Goal: Task Accomplishment & Management: Manage account settings

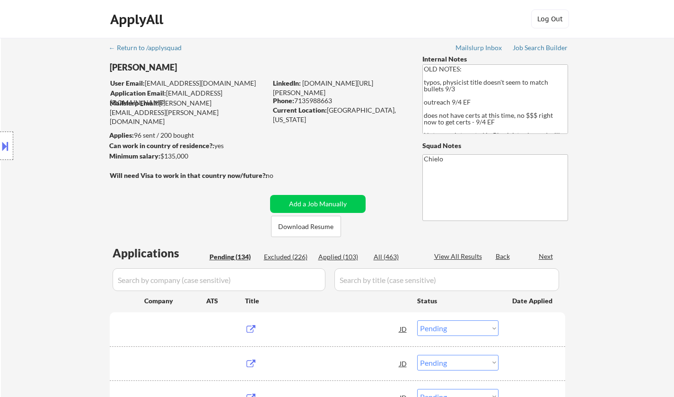
select select ""pending""
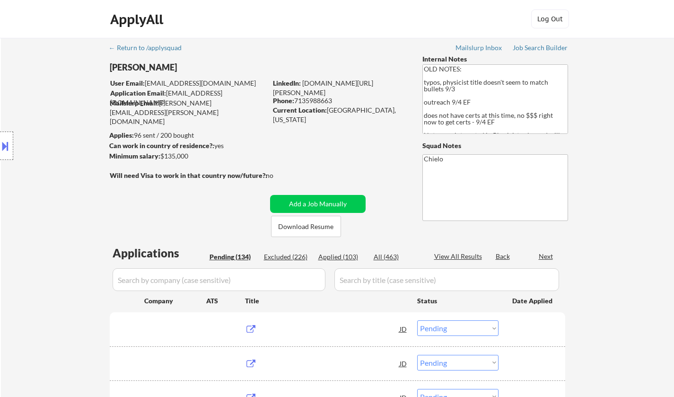
select select ""pending""
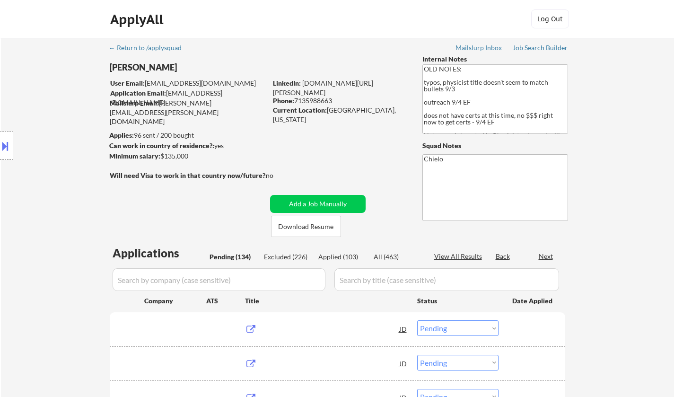
select select ""pending""
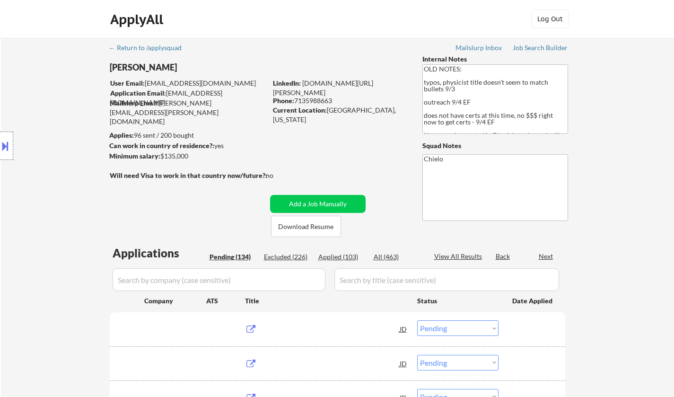
select select ""pending""
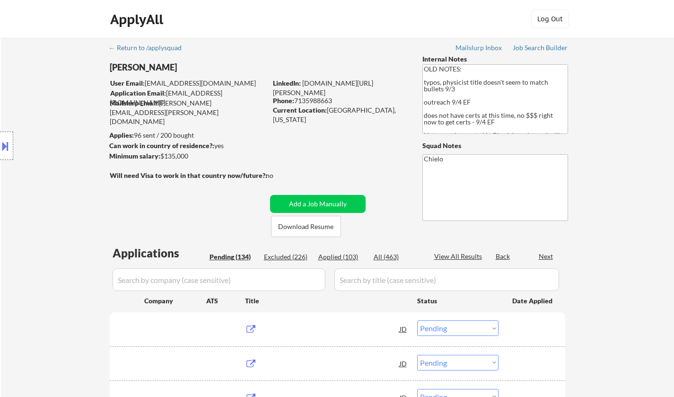
select select ""pending""
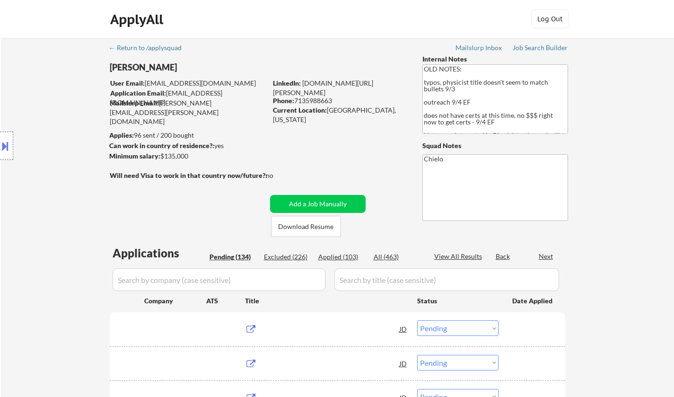
select select ""pending""
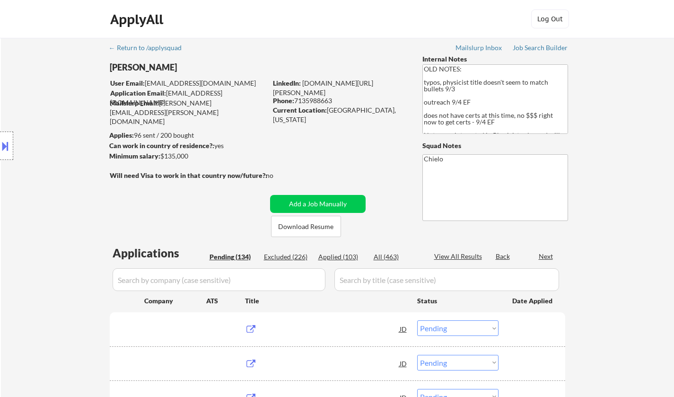
select select ""pending""
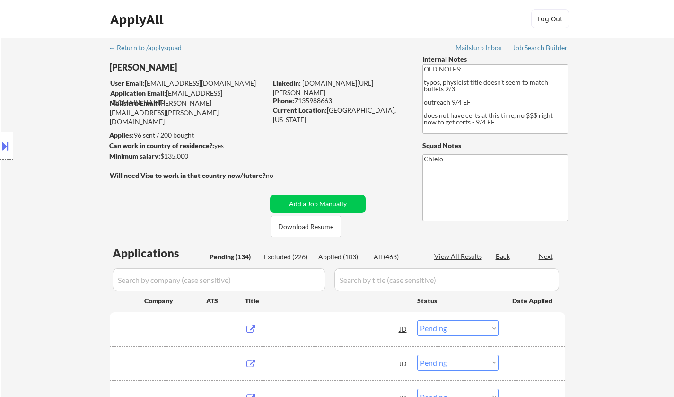
select select ""pending""
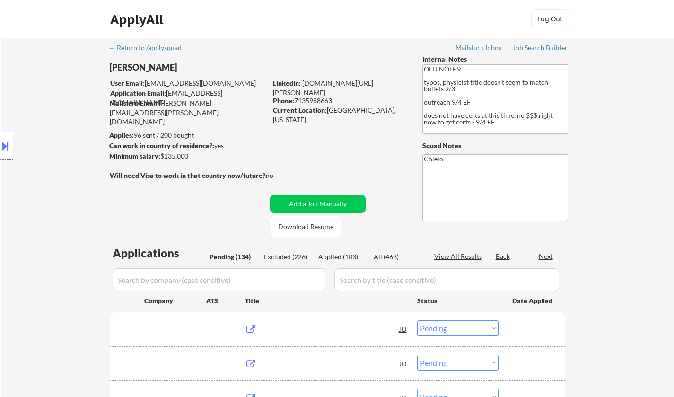
select select ""pending""
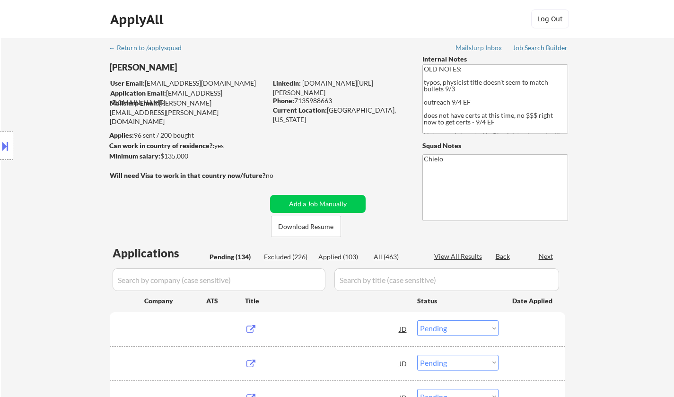
select select ""pending""
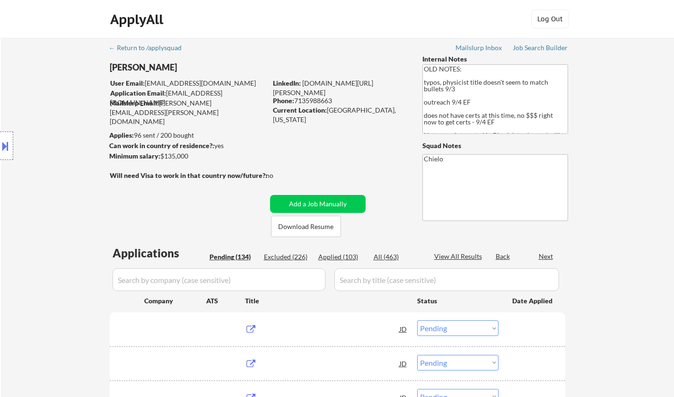
select select ""pending""
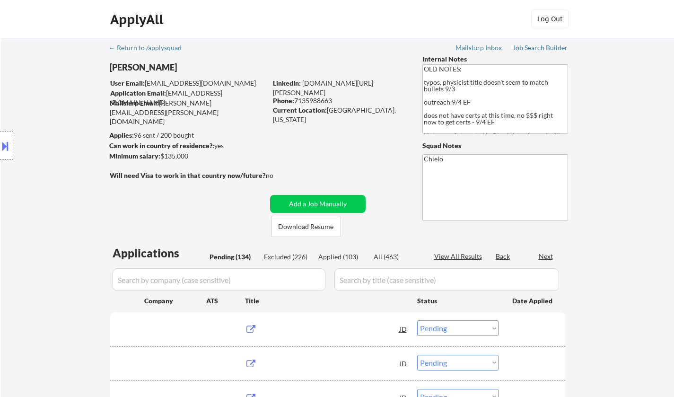
select select ""pending""
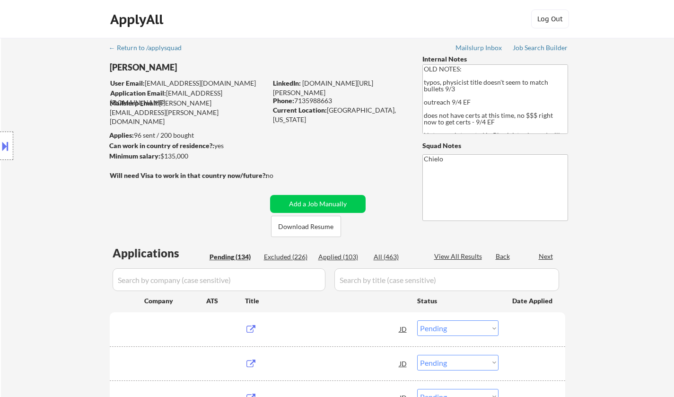
select select ""pending""
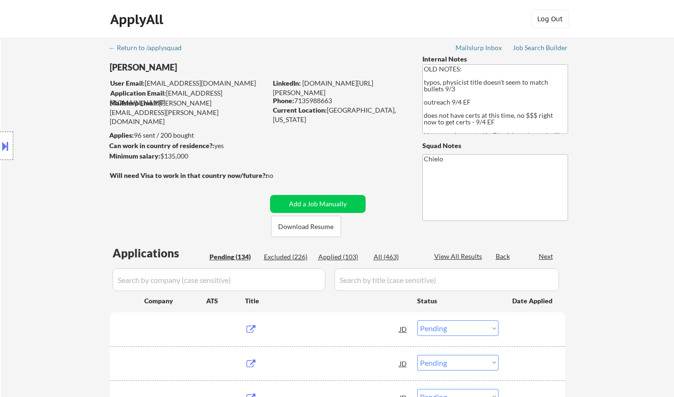
select select ""pending""
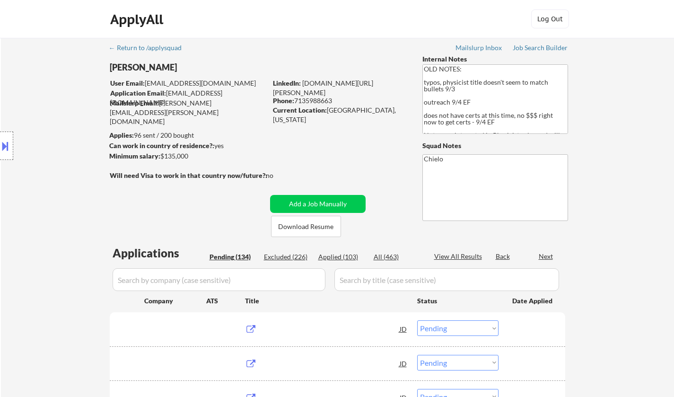
select select ""pending""
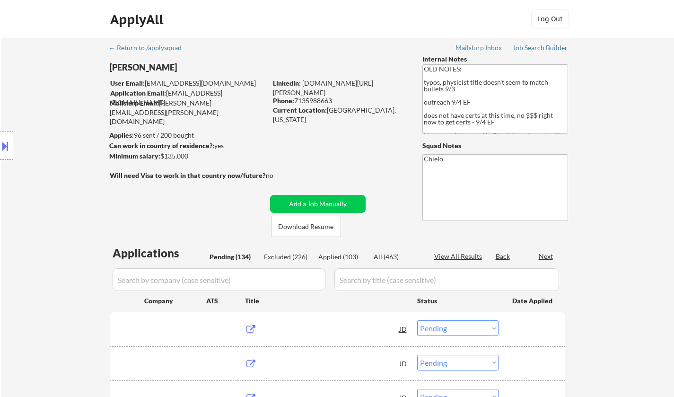
select select ""pending""
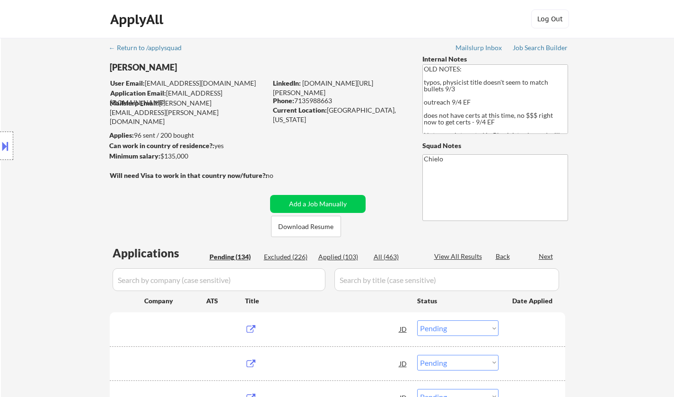
select select ""pending""
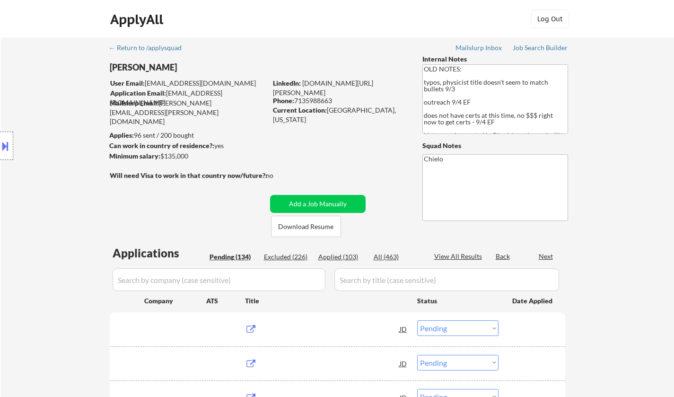
select select ""pending""
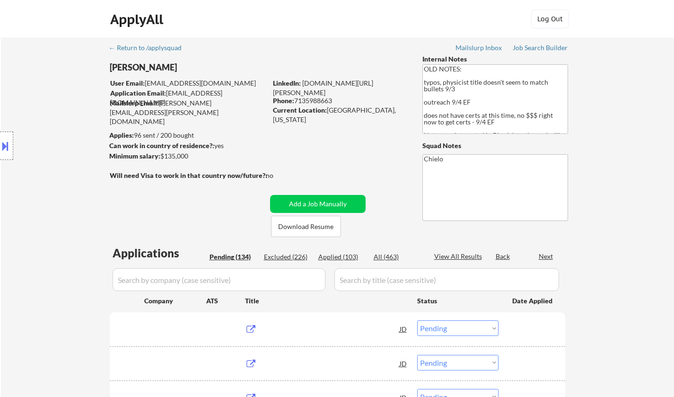
select select ""pending""
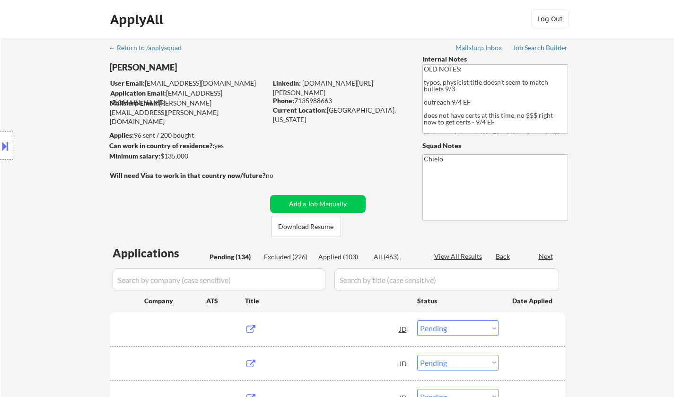
select select ""pending""
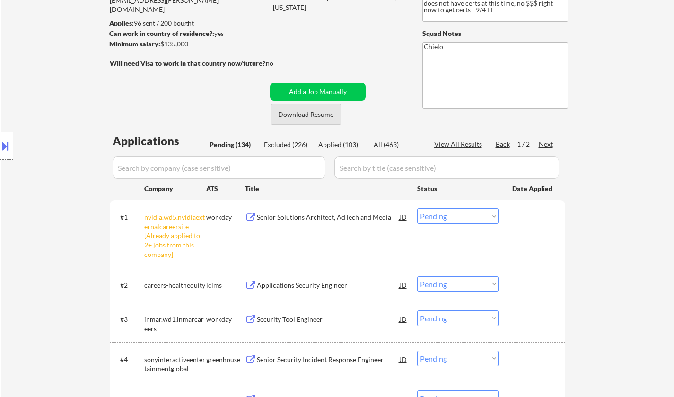
scroll to position [142, 0]
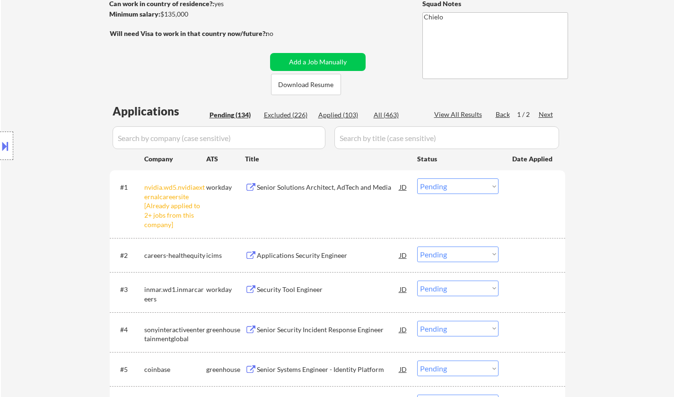
click at [462, 181] on select "Choose an option... Pending Applied Excluded (Questions) Excluded (Expired) Exc…" at bounding box center [457, 186] width 81 height 16
click at [417, 178] on select "Choose an option... Pending Applied Excluded (Questions) Excluded (Expired) Exc…" at bounding box center [457, 186] width 81 height 16
select select ""pending""
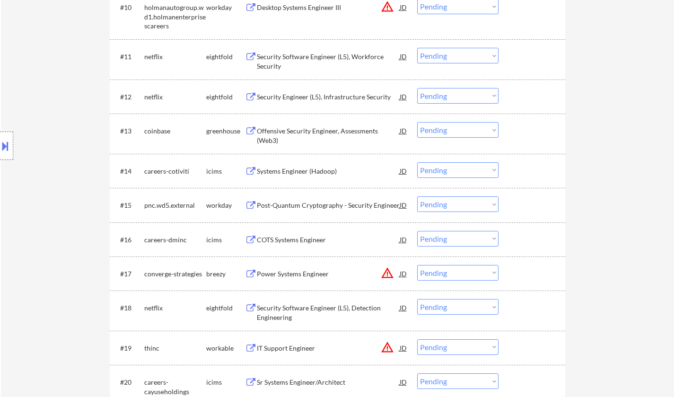
scroll to position [757, 0]
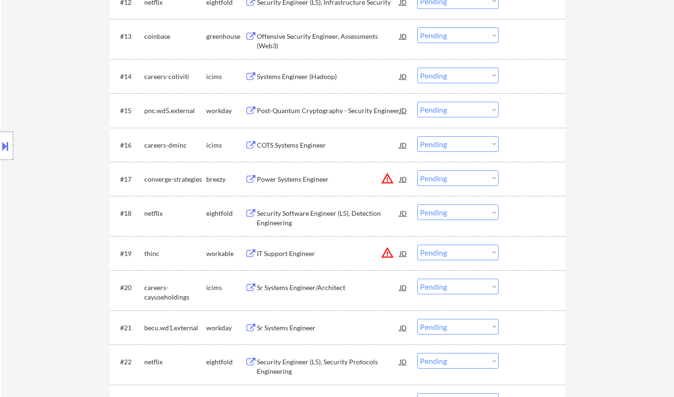
drag, startPoint x: 470, startPoint y: 252, endPoint x: 474, endPoint y: 260, distance: 8.9
click at [470, 252] on select "Choose an option... Pending Applied Excluded (Questions) Excluded (Expired) Exc…" at bounding box center [457, 253] width 81 height 16
click at [417, 245] on select "Choose an option... Pending Applied Excluded (Questions) Excluded (Expired) Exc…" at bounding box center [457, 253] width 81 height 16
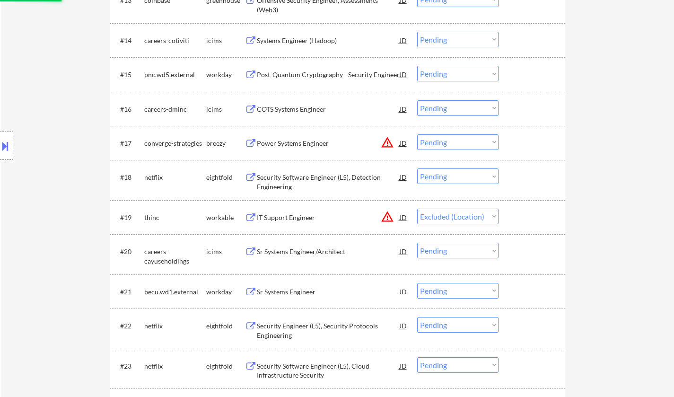
scroll to position [804, 0]
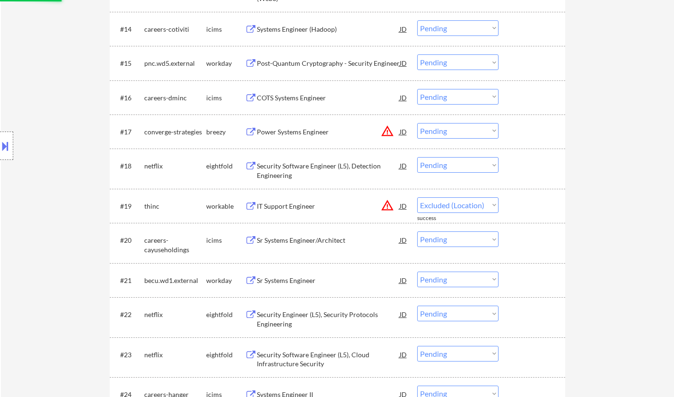
select select ""pending""
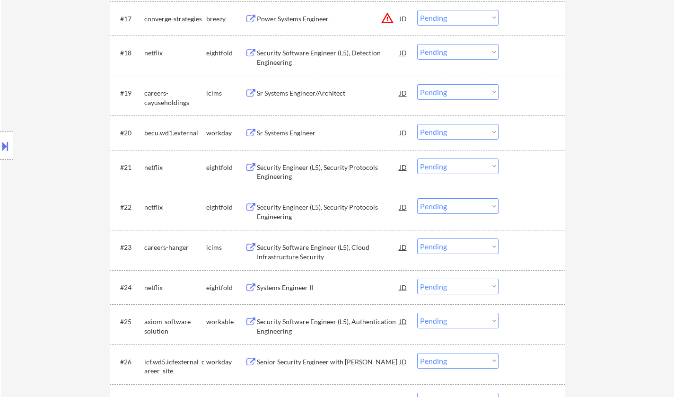
scroll to position [946, 0]
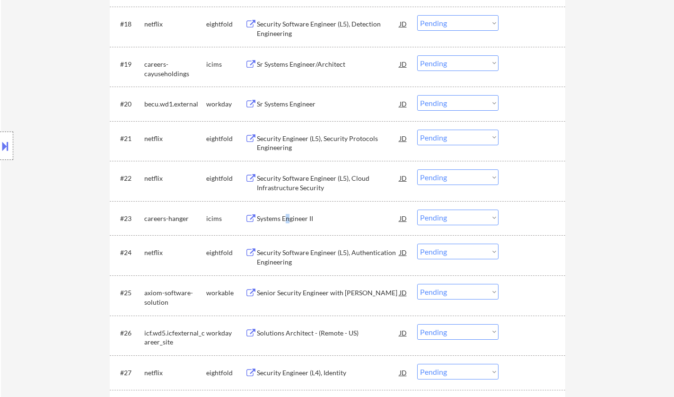
click at [288, 217] on div "Systems Engineer II" at bounding box center [328, 218] width 143 height 9
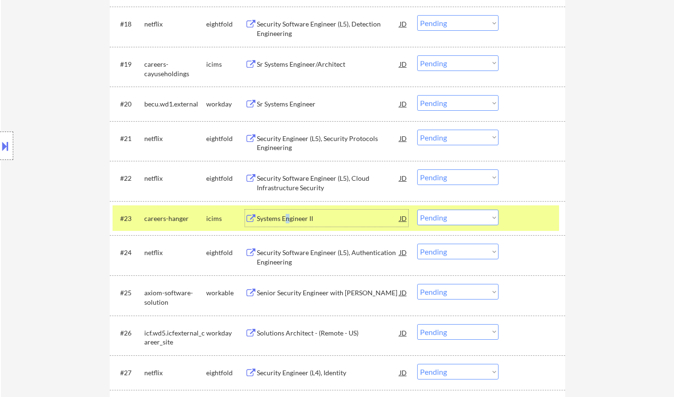
click at [439, 213] on select "Choose an option... Pending Applied Excluded (Questions) Excluded (Expired) Exc…" at bounding box center [457, 218] width 81 height 16
click at [417, 210] on select "Choose an option... Pending Applied Excluded (Questions) Excluded (Expired) Exc…" at bounding box center [457, 218] width 81 height 16
select select ""pending""
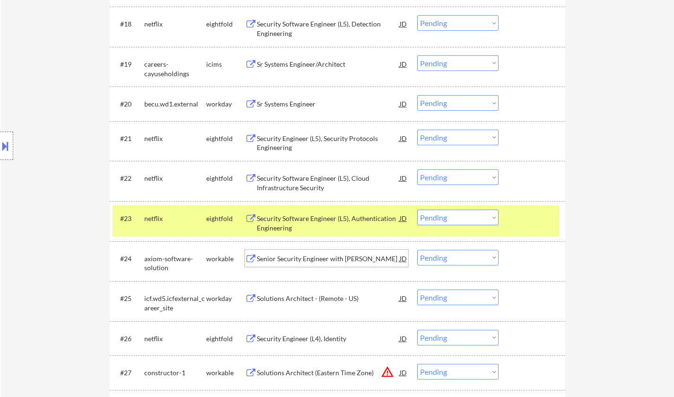
click at [324, 257] on div "Senior Security Engineer with [PERSON_NAME]" at bounding box center [328, 258] width 143 height 9
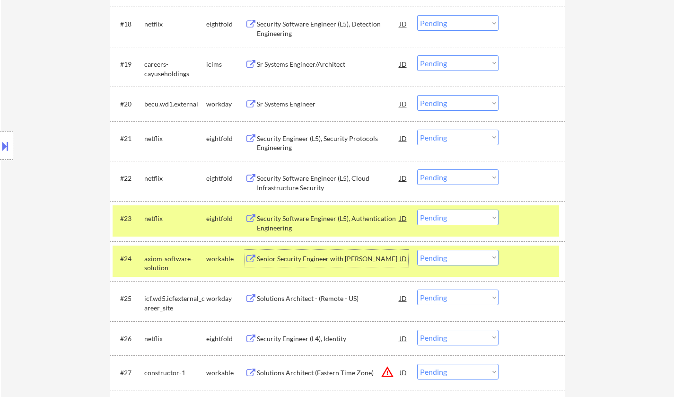
scroll to position [1088, 0]
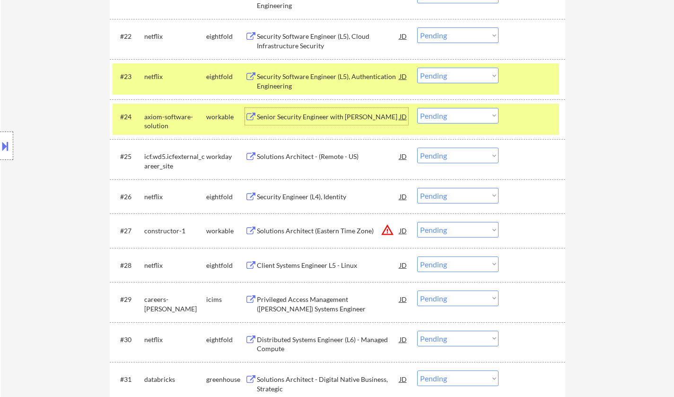
click at [492, 113] on select "Choose an option... Pending Applied Excluded (Questions) Excluded (Expired) Exc…" at bounding box center [457, 116] width 81 height 16
click at [417, 108] on select "Choose an option... Pending Applied Excluded (Questions) Excluded (Expired) Exc…" at bounding box center [457, 116] width 81 height 16
select select ""pending""
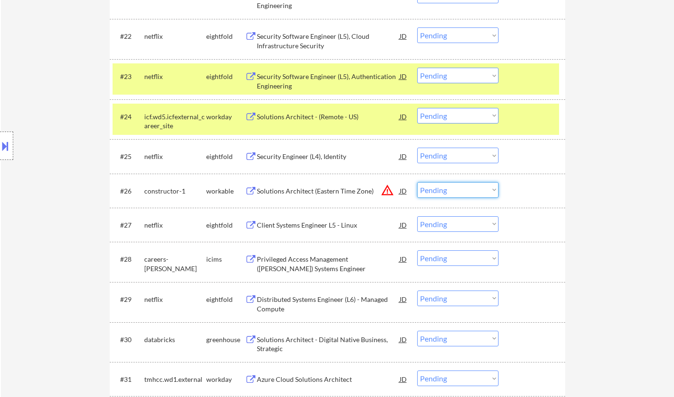
click at [449, 193] on select "Choose an option... Pending Applied Excluded (Questions) Excluded (Expired) Exc…" at bounding box center [457, 190] width 81 height 16
click at [417, 182] on select "Choose an option... Pending Applied Excluded (Questions) Excluded (Expired) Exc…" at bounding box center [457, 190] width 81 height 16
select select ""pending""
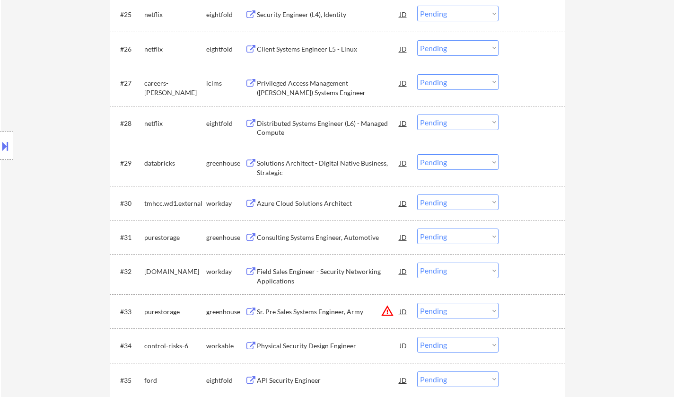
scroll to position [1277, 0]
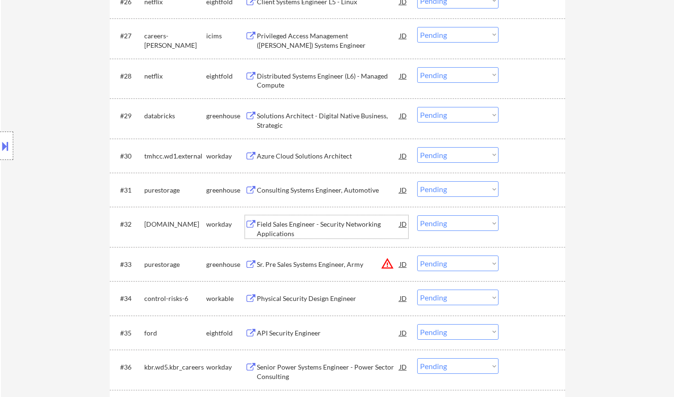
click at [299, 228] on div "Field Sales Engineer - Security Networking Applications" at bounding box center [328, 229] width 143 height 18
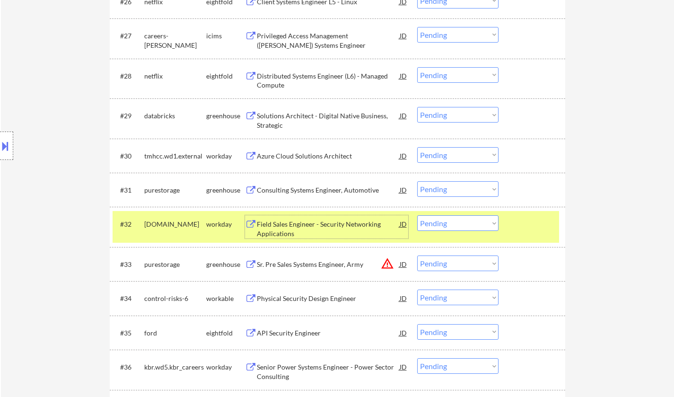
click at [464, 224] on select "Choose an option... Pending Applied Excluded (Questions) Excluded (Expired) Exc…" at bounding box center [457, 223] width 81 height 16
click at [417, 215] on select "Choose an option... Pending Applied Excluded (Questions) Excluded (Expired) Exc…" at bounding box center [457, 223] width 81 height 16
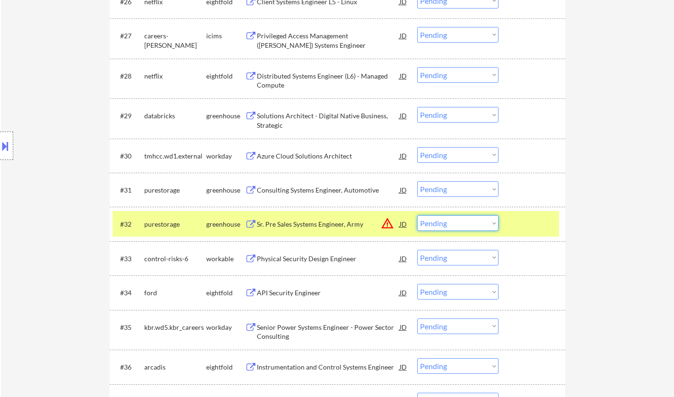
click at [445, 227] on select "Choose an option... Pending Applied Excluded (Questions) Excluded (Expired) Exc…" at bounding box center [457, 223] width 81 height 16
click at [417, 215] on select "Choose an option... Pending Applied Excluded (Questions) Excluded (Expired) Exc…" at bounding box center [457, 223] width 81 height 16
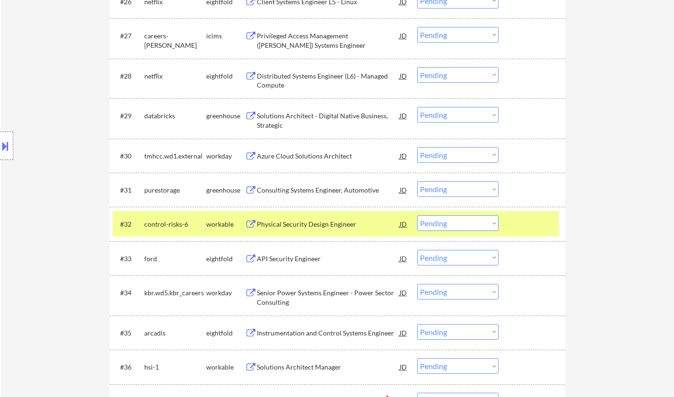
click at [297, 220] on div "Physical Security Design Engineer" at bounding box center [328, 224] width 143 height 9
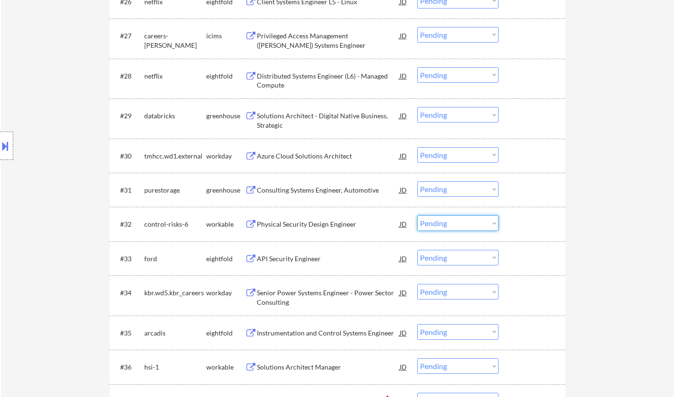
drag, startPoint x: 445, startPoint y: 225, endPoint x: 458, endPoint y: 229, distance: 13.5
click at [447, 225] on select "Choose an option... Pending Applied Excluded (Questions) Excluded (Expired) Exc…" at bounding box center [457, 223] width 81 height 16
click at [417, 215] on select "Choose an option... Pending Applied Excluded (Questions) Excluded (Expired) Exc…" at bounding box center [457, 223] width 81 height 16
select select ""pending""
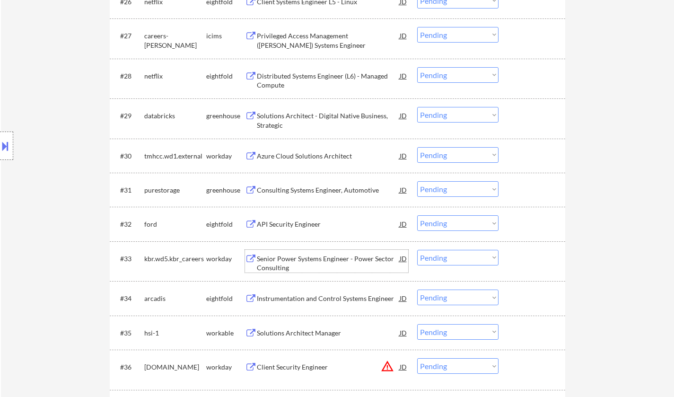
click at [305, 257] on div "Senior Power Systems Engineer - Power Sector Consulting" at bounding box center [328, 263] width 143 height 18
